Goal: Task Accomplishment & Management: Manage account settings

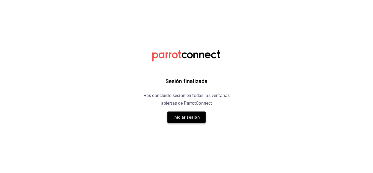
click at [176, 122] on button "Iniciar sesión" at bounding box center [186, 116] width 38 height 11
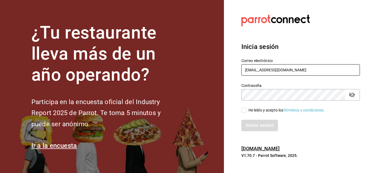
click at [288, 68] on input "krynx09@gmail.com" at bounding box center [300, 69] width 119 height 11
type input "ahambletonm@gmail.com"
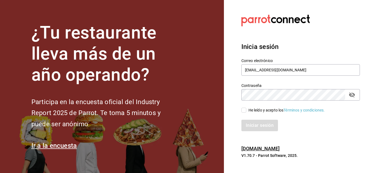
click at [245, 111] on input "He leído y acepto los Términos y condiciones." at bounding box center [243, 110] width 5 height 5
checkbox input "true"
click at [353, 99] on div "Contraseña" at bounding box center [300, 94] width 119 height 11
click at [353, 96] on icon "passwordField" at bounding box center [352, 94] width 6 height 5
click at [250, 125] on button "Iniciar sesión" at bounding box center [259, 125] width 37 height 11
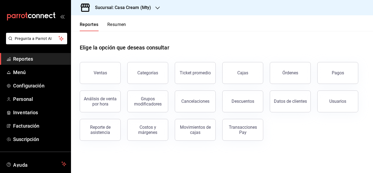
click at [137, 7] on h3 "Sucursal: Casa Cream (Mty)" at bounding box center [121, 7] width 60 height 7
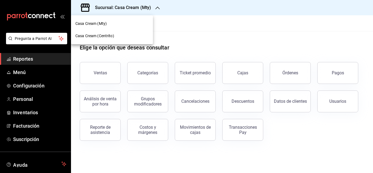
click at [89, 38] on span "Casa Cream (Centrito)" at bounding box center [94, 36] width 39 height 6
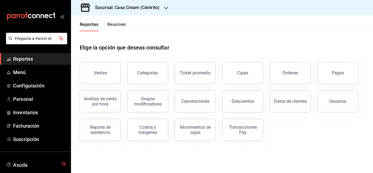
click at [90, 39] on div "Elige la opción que deseas consultar" at bounding box center [222, 43] width 285 height 24
click at [25, 85] on span "Configuración" at bounding box center [39, 85] width 53 height 7
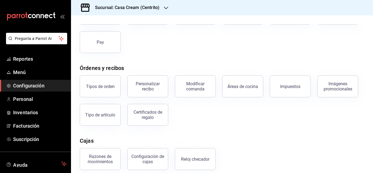
scroll to position [50, 0]
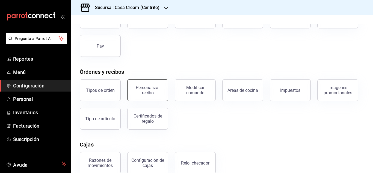
click at [147, 99] on button "Personalizar recibo" at bounding box center [147, 90] width 41 height 22
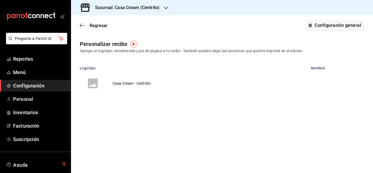
click at [93, 84] on icon "voidReasonsTable" at bounding box center [93, 83] width 10 height 10
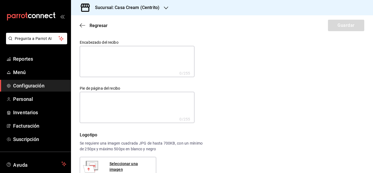
click at [99, 56] on textarea at bounding box center [137, 61] width 115 height 31
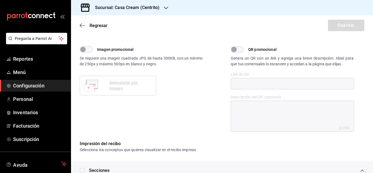
scroll to position [165, 0]
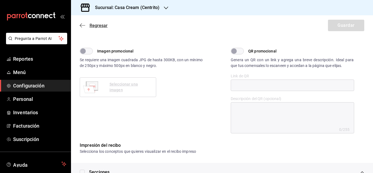
click at [80, 26] on icon "button" at bounding box center [82, 25] width 5 height 5
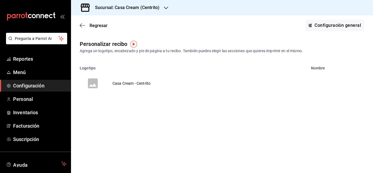
click at [80, 26] on icon "button" at bounding box center [82, 25] width 5 height 5
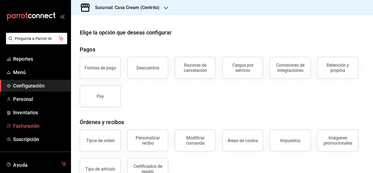
click at [39, 128] on span "Facturación" at bounding box center [39, 125] width 53 height 7
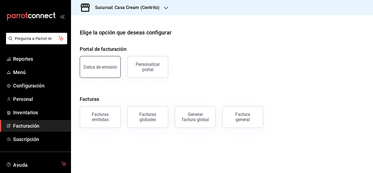
click at [99, 70] on button "Datos de emisión" at bounding box center [100, 67] width 41 height 22
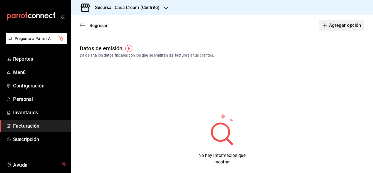
click at [331, 25] on button "Agregar opción" at bounding box center [341, 25] width 45 height 11
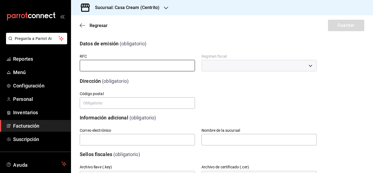
click at [87, 69] on input "text" at bounding box center [137, 65] width 115 height 11
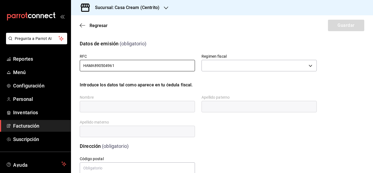
type input "HAMA890504961"
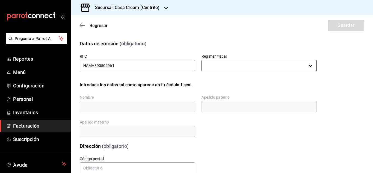
click at [227, 63] on body "Pregunta a Parrot AI Reportes Menú Configuración Personal Inventarios Facturaci…" at bounding box center [186, 86] width 373 height 173
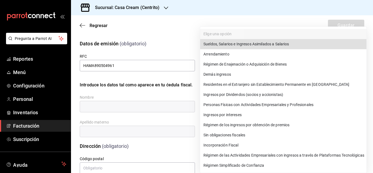
click at [221, 103] on li "Personas Físicas con Actividades Empresariales y Profesionales" at bounding box center [283, 105] width 166 height 10
type input "612"
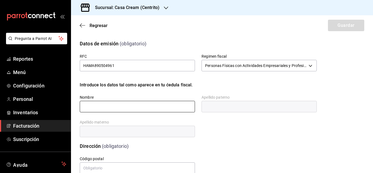
click at [107, 106] on input "text" at bounding box center [137, 106] width 115 height 11
type input "ALEJANDRA"
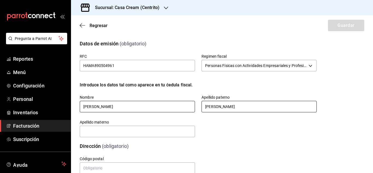
type input "HAMBLETON"
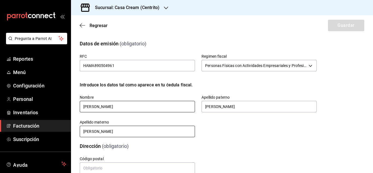
type input "MANDIK"
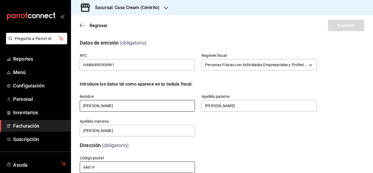
type input "64619"
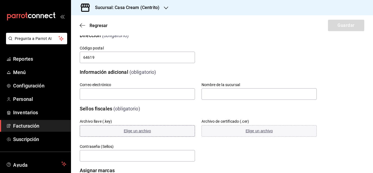
click at [141, 131] on span "Elige un archivo" at bounding box center [137, 131] width 27 height 4
click at [147, 96] on input "text" at bounding box center [137, 93] width 115 height 11
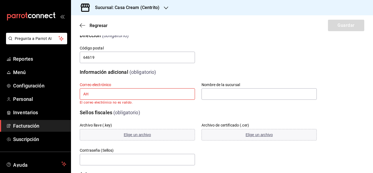
type input "A"
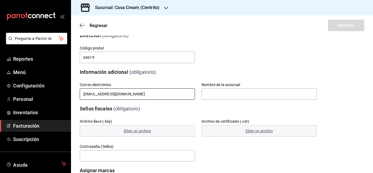
type input "ahambletonm@gmail.com"
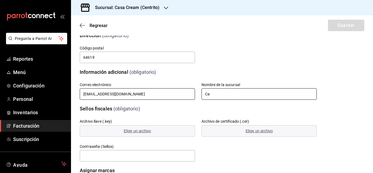
type input "C"
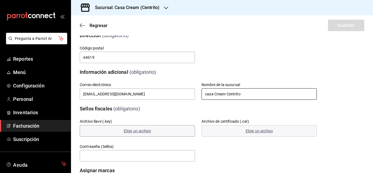
type input "casa Cream Centrito"
click at [141, 131] on span "Elige un archivo" at bounding box center [137, 131] width 27 height 4
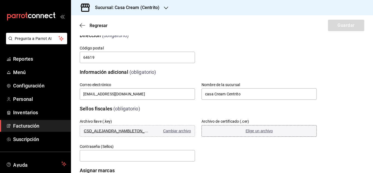
click at [252, 131] on span "Elige un archivo" at bounding box center [258, 131] width 27 height 4
click at [101, 154] on input "text" at bounding box center [137, 155] width 115 height 11
click at [206, 147] on div "Archivo llave (.key) CSD_ALEJANDRA_HAMBLETON_MANDIK_HAMA890504961_20250102_1745…" at bounding box center [192, 134] width 250 height 57
click at [159, 162] on div "Asignar marcas" at bounding box center [195, 167] width 244 height 14
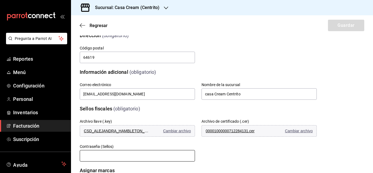
click at [155, 157] on input "text" at bounding box center [137, 155] width 115 height 11
type input "tomatin7890"
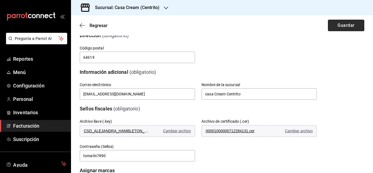
click at [347, 28] on button "Guardar" at bounding box center [346, 25] width 36 height 11
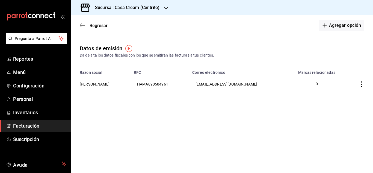
click at [76, 27] on div "Regresar Agregar opción" at bounding box center [222, 25] width 302 height 20
click at [87, 26] on span "Regresar" at bounding box center [94, 25] width 28 height 5
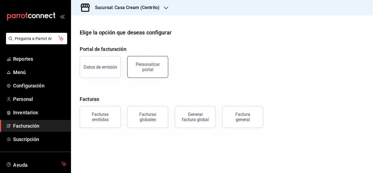
click at [145, 70] on div "Personalizar portal" at bounding box center [148, 67] width 34 height 10
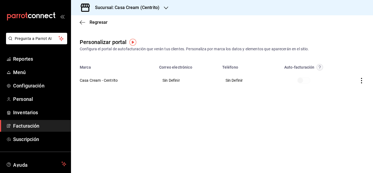
click at [359, 79] on th at bounding box center [356, 80] width 33 height 20
click at [361, 80] on icon "button" at bounding box center [361, 80] width 1 height 5
click at [334, 71] on span "Editar" at bounding box center [325, 73] width 19 height 5
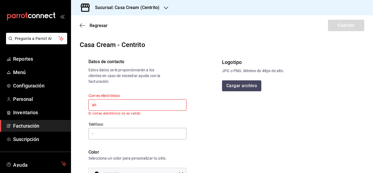
type input "a"
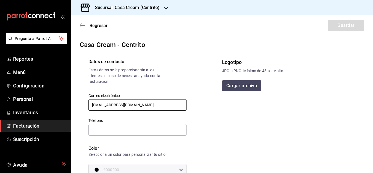
type input "ahambletonm@gmail.com"
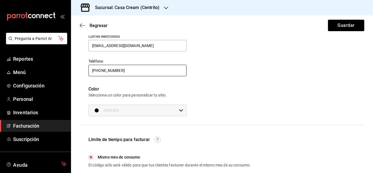
scroll to position [60, 0]
type input "81 2759-2449"
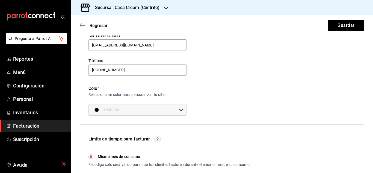
click at [109, 112] on input "#000000" at bounding box center [139, 109] width 73 height 11
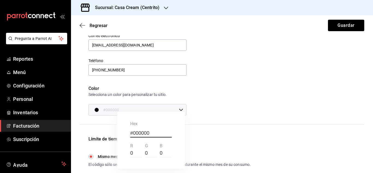
click at [233, 82] on div at bounding box center [186, 86] width 373 height 173
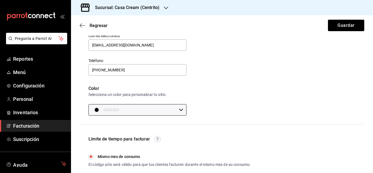
scroll to position [0, 0]
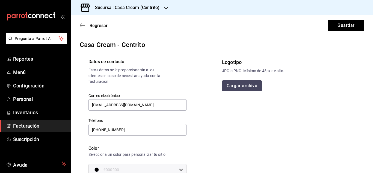
click at [239, 85] on button "Cargar archivo" at bounding box center [242, 85] width 40 height 11
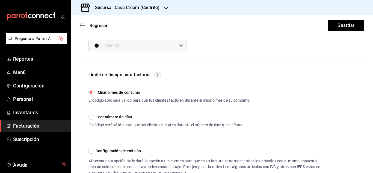
scroll to position [142, 0]
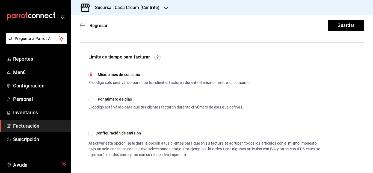
click at [90, 99] on input "Por número de días" at bounding box center [90, 99] width 5 height 5
radio input "true"
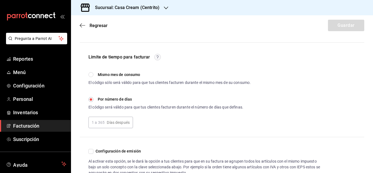
click at [102, 124] on input "text" at bounding box center [96, 122] width 16 height 11
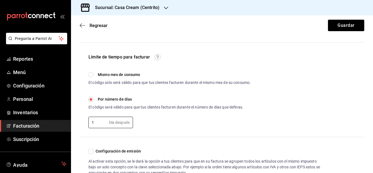
scroll to position [160, 0]
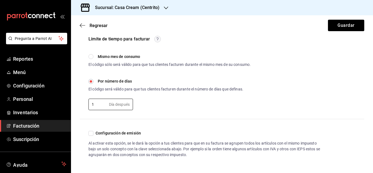
type input "1"
click at [93, 133] on input "Configuración de emisión" at bounding box center [90, 133] width 5 height 5
checkbox input "true"
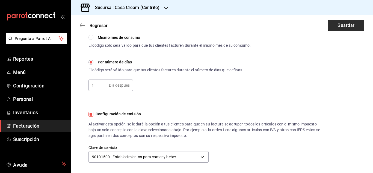
click at [341, 23] on button "Guardar" at bounding box center [346, 25] width 36 height 11
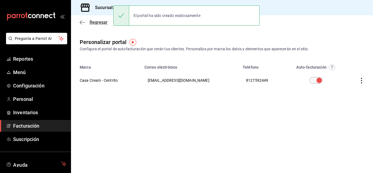
click at [84, 23] on icon "button" at bounding box center [82, 22] width 5 height 5
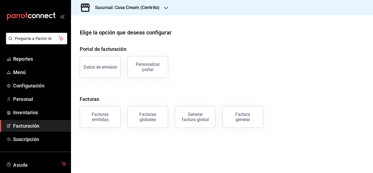
click at [165, 3] on div "Sucursal: Casa Cream (Centrito)" at bounding box center [122, 7] width 95 height 15
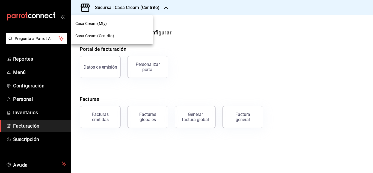
click at [94, 26] on span "Casa Cream (Mty)" at bounding box center [90, 24] width 31 height 6
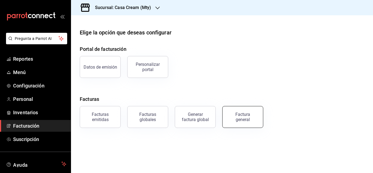
click at [245, 124] on button "Factura general" at bounding box center [242, 117] width 41 height 22
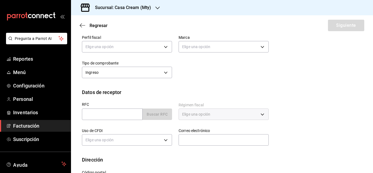
scroll to position [66, 0]
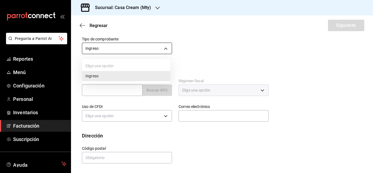
click at [159, 48] on body "Pregunta a Parrot AI Reportes Menú Configuración Personal Inventarios Facturaci…" at bounding box center [186, 86] width 373 height 173
click at [159, 48] on div at bounding box center [186, 86] width 373 height 173
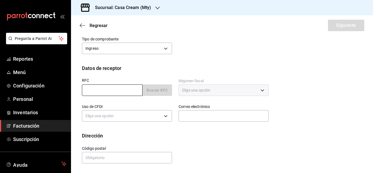
click at [119, 93] on input "text" at bounding box center [112, 89] width 61 height 11
drag, startPoint x: 119, startPoint y: 93, endPoint x: 93, endPoint y: 88, distance: 26.8
click at [93, 88] on input "text" at bounding box center [112, 89] width 61 height 11
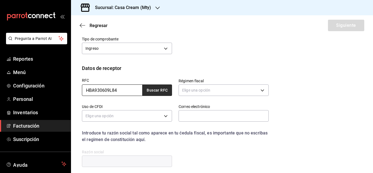
type input "HBA930609L84"
click at [152, 93] on button "Buscar RFC" at bounding box center [157, 89] width 29 height 11
click at [161, 90] on button "Buscar RFC" at bounding box center [157, 89] width 29 height 11
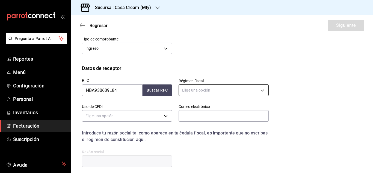
click at [201, 90] on body "Pregunta a Parrot AI Reportes Menú Configuración Personal Inventarios Facturaci…" at bounding box center [186, 86] width 373 height 173
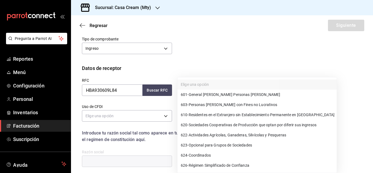
drag, startPoint x: 373, startPoint y: 103, endPoint x: 373, endPoint y: 118, distance: 14.7
click at [373, 118] on div at bounding box center [186, 86] width 373 height 173
click at [248, 91] on body "Pregunta a Parrot AI Reportes Menú Configuración Personal Inventarios Facturaci…" at bounding box center [186, 86] width 373 height 173
drag, startPoint x: 370, startPoint y: 117, endPoint x: 371, endPoint y: 128, distance: 10.2
click at [371, 128] on div at bounding box center [186, 86] width 373 height 173
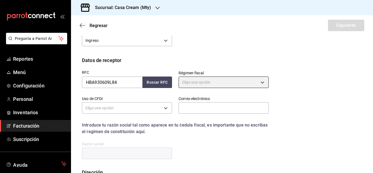
scroll to position [110, 0]
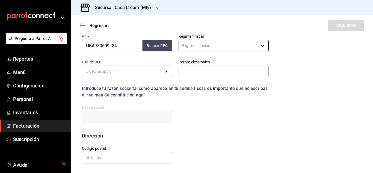
click at [235, 44] on body "Pregunta a Parrot AI Reportes Menú Configuración Personal Inventarios Facturaci…" at bounding box center [186, 86] width 373 height 173
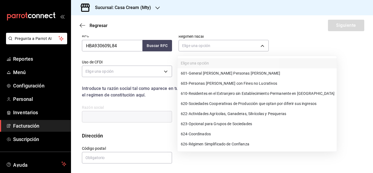
click at [200, 75] on span "601 - General de Ley Personas Morales" at bounding box center [230, 73] width 99 height 6
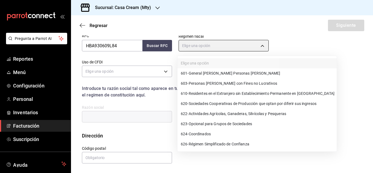
type input "601"
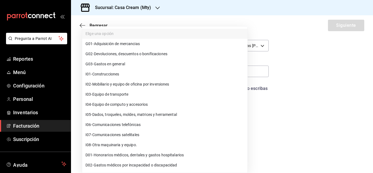
click at [102, 71] on body "Pregunta a Parrot AI Reportes Menú Configuración Personal Inventarios Facturaci…" at bounding box center [186, 86] width 373 height 173
click at [97, 63] on span "G03 - Gastos en general" at bounding box center [105, 64] width 40 height 6
type input "G03"
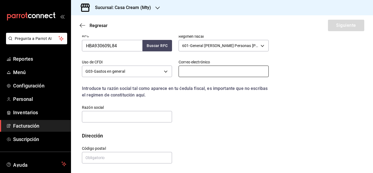
click at [200, 68] on input "text" at bounding box center [224, 71] width 90 height 11
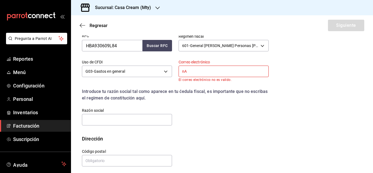
type input "n"
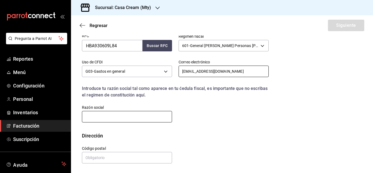
type input "nancy12.nerf@gmail.com"
click at [106, 115] on input "text" at bounding box center [127, 116] width 90 height 11
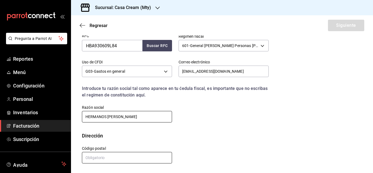
type input "HERMANOS BATTA"
click at [99, 161] on input "text" at bounding box center [127, 157] width 90 height 11
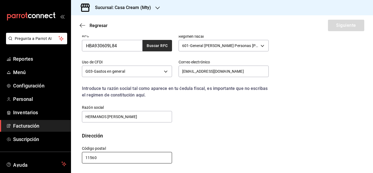
type input "11560"
click at [158, 43] on button "Buscar RFC" at bounding box center [157, 45] width 29 height 11
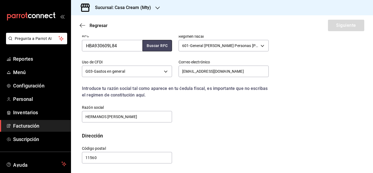
scroll to position [0, 0]
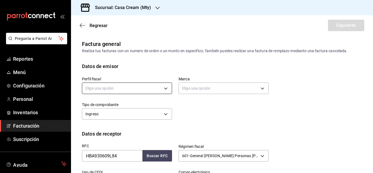
click at [111, 86] on body "Pregunta a Parrot AI Reportes Menú Configuración Personal Inventarios Facturaci…" at bounding box center [186, 86] width 373 height 173
click at [104, 115] on li "ALEJANDRA HAMBLETON MANDIK" at bounding box center [126, 116] width 88 height 10
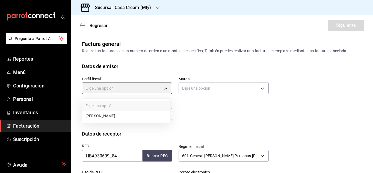
type input "64de7b2e-3866-4cbf-8769-9c64dc9f7a52"
type input "e701ff77-f42f-498f-96da-d699592783c2"
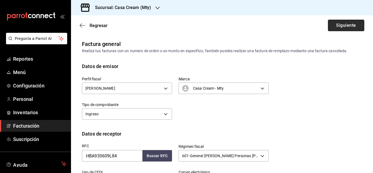
click at [349, 25] on button "Siguiente" at bounding box center [346, 25] width 36 height 11
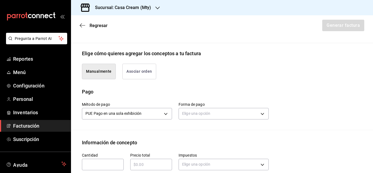
scroll to position [114, 0]
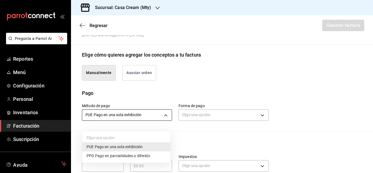
click at [114, 120] on body "Pregunta a Parrot AI Reportes Menú Configuración Personal Inventarios Facturaci…" at bounding box center [186, 86] width 373 height 173
click at [117, 158] on span "PPD Pago en parcialidades o diferido" at bounding box center [119, 156] width 64 height 6
type input "PPD"
type input "99"
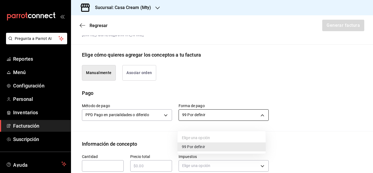
click at [201, 123] on body "Pregunta a Parrot AI Reportes Menú Configuración Personal Inventarios Facturaci…" at bounding box center [186, 86] width 373 height 173
click at [197, 123] on div at bounding box center [186, 86] width 373 height 173
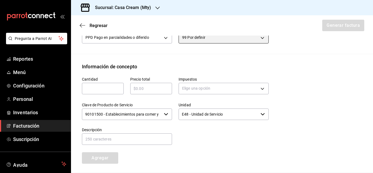
scroll to position [200, 0]
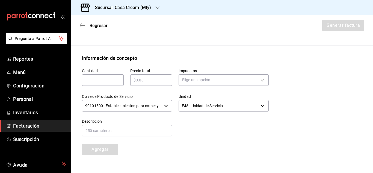
click at [110, 83] on input "text" at bounding box center [103, 80] width 42 height 7
type input "1"
click at [148, 83] on input "text" at bounding box center [151, 80] width 42 height 7
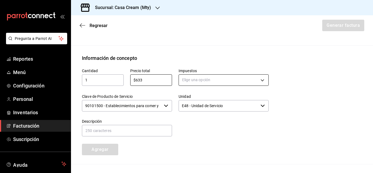
type input "$633"
click at [196, 87] on body "Pregunta a Parrot AI Reportes Menú Configuración Personal Inventarios Facturaci…" at bounding box center [186, 86] width 373 height 173
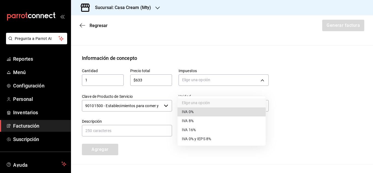
click at [194, 132] on span "IVA 16%" at bounding box center [189, 130] width 14 height 6
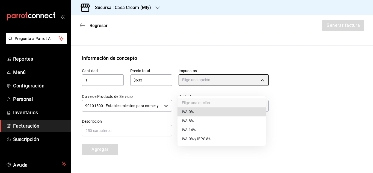
type input "IVA_16"
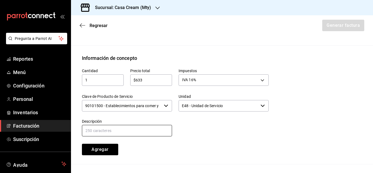
click at [96, 136] on input "text" at bounding box center [127, 130] width 90 height 11
type input "c"
drag, startPoint x: 106, startPoint y: 135, endPoint x: 81, endPoint y: 135, distance: 25.7
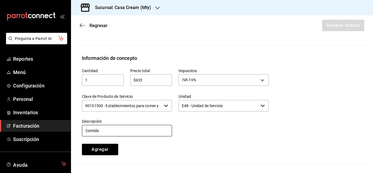
click at [81, 135] on div "Descripción Comida" at bounding box center [123, 124] width 97 height 25
type input "Consumo de alimentos"
click at [100, 155] on button "Agregar" at bounding box center [100, 149] width 36 height 11
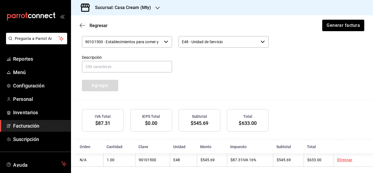
scroll to position [274, 0]
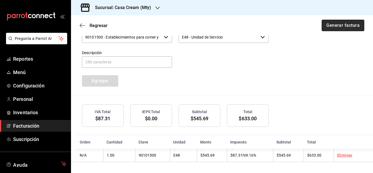
click at [336, 30] on button "Generar factura" at bounding box center [343, 25] width 43 height 11
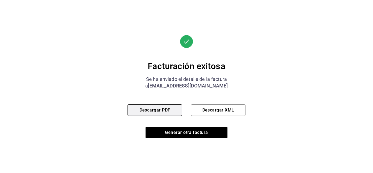
click at [160, 109] on button "Descargar PDF" at bounding box center [155, 109] width 55 height 11
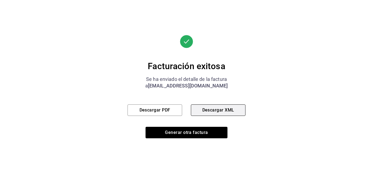
click at [209, 110] on button "Descargar XML" at bounding box center [218, 109] width 55 height 11
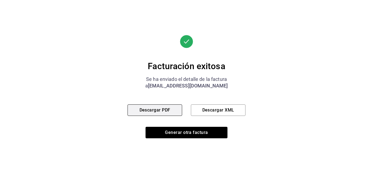
click at [150, 110] on button "Descargar PDF" at bounding box center [155, 109] width 55 height 11
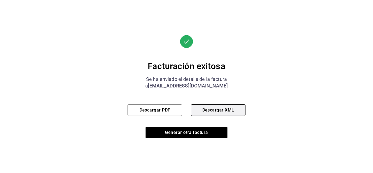
click at [215, 108] on button "Descargar XML" at bounding box center [218, 109] width 55 height 11
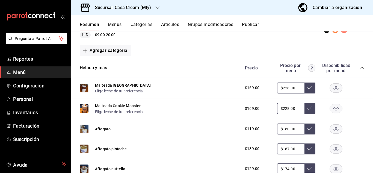
scroll to position [64, 0]
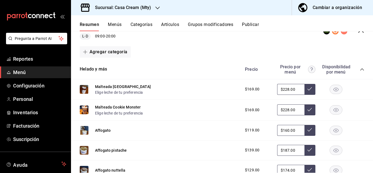
click at [114, 6] on h3 "Sucursal: Casa Cream (Mty)" at bounding box center [121, 7] width 60 height 7
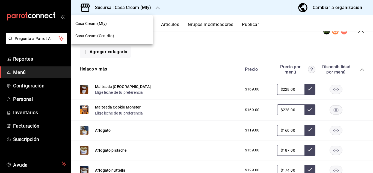
click at [84, 37] on span "Casa Cream (Centrito)" at bounding box center [94, 36] width 39 height 6
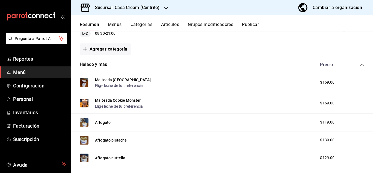
scroll to position [0, 0]
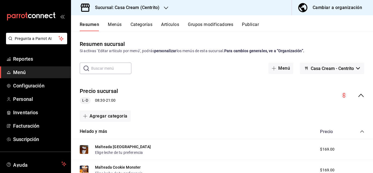
click at [358, 96] on icon "collapse-menu-row" at bounding box center [361, 95] width 7 height 7
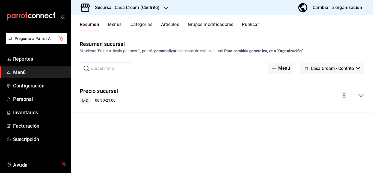
click at [359, 94] on icon "collapse-menu-row" at bounding box center [361, 95] width 7 height 7
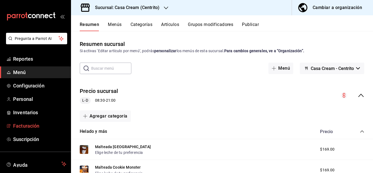
click at [24, 125] on span "Facturación" at bounding box center [39, 125] width 53 height 7
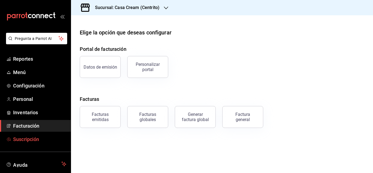
click at [19, 143] on link "Suscripción" at bounding box center [35, 139] width 71 height 12
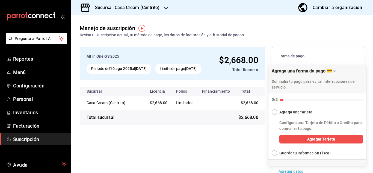
click at [60, 16] on icon "open_drawer_menu" at bounding box center [62, 16] width 4 height 4
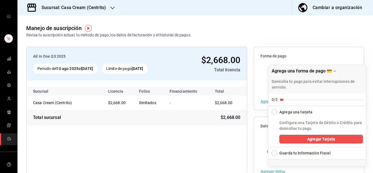
click at [98, 6] on h3 "Sucursal: Casa Cream (Centrito)" at bounding box center [71, 7] width 69 height 7
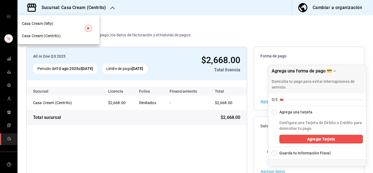
click at [44, 26] on span "Casa Cream (Mty)" at bounding box center [37, 24] width 31 height 6
